Goal: Information Seeking & Learning: Compare options

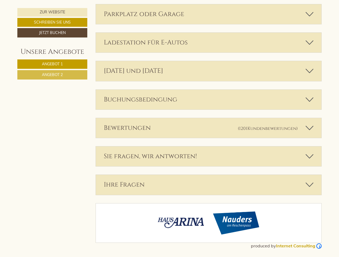
click at [170, 128] on div "Bewertungen (1201 Kundenbewertungen )" at bounding box center [209, 128] width 226 height 20
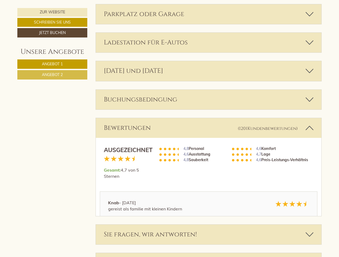
click at [52, 64] on span "Angebot 1" at bounding box center [52, 63] width 21 height 5
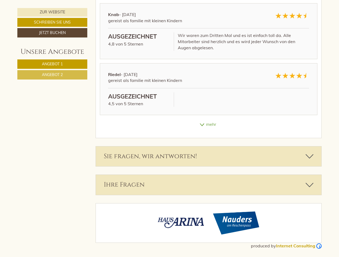
scroll to position [253, 0]
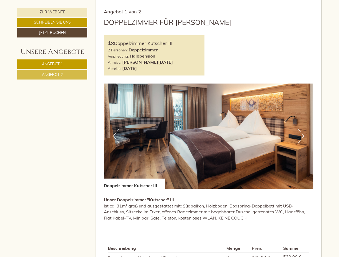
click at [52, 75] on span "Angebot 2" at bounding box center [52, 74] width 21 height 5
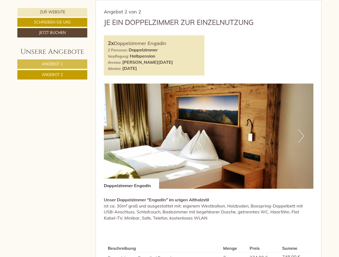
click at [116, 0] on div "Angebot 2 von 2 je ein Doppelzimmer zur Einzelnutzung 2x Doppelzimmer Engadin 2…" at bounding box center [209, 167] width 226 height 334
click at [209, 0] on div "Angebot 2 von 2 je ein Doppelzimmer zur Einzelnutzung 2x Doppelzimmer Engadin 2…" at bounding box center [209, 167] width 226 height 334
click at [301, 0] on div "Angebot 2 von 2 je ein Doppelzimmer zur Einzelnutzung 2x Doppelzimmer Engadin 2…" at bounding box center [209, 167] width 226 height 334
click at [116, 0] on div "Angebot 2 von 2 je ein Doppelzimmer zur Einzelnutzung 2x Doppelzimmer Engadin 2…" at bounding box center [209, 167] width 226 height 334
click at [209, 0] on div "Angebot 2 von 2 je ein Doppelzimmer zur Einzelnutzung 2x Doppelzimmer Engadin 2…" at bounding box center [209, 167] width 226 height 334
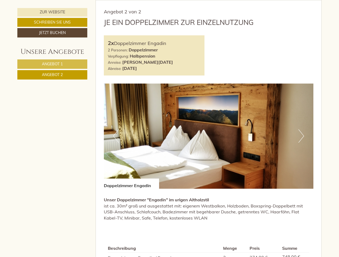
click at [301, 0] on div "Angebot 2 von 2 je ein Doppelzimmer zur Einzelnutzung 2x Doppelzimmer Engadin 2…" at bounding box center [209, 167] width 226 height 334
click at [209, 0] on div "Angebot 2 von 2 je ein Doppelzimmer zur Einzelnutzung 2x Doppelzimmer Engadin 2…" at bounding box center [209, 167] width 226 height 334
